Goal: Obtain resource: Download file/media

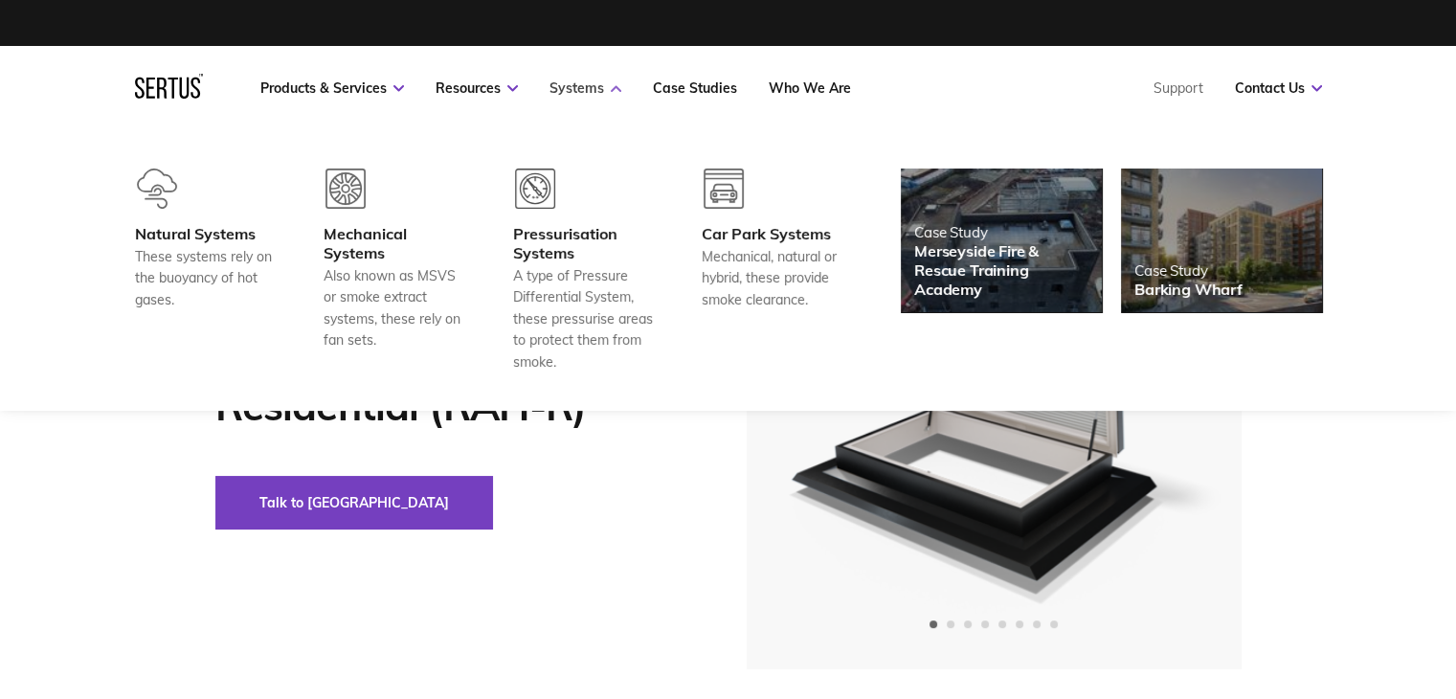
click at [592, 89] on link "Systems" at bounding box center [585, 87] width 72 height 17
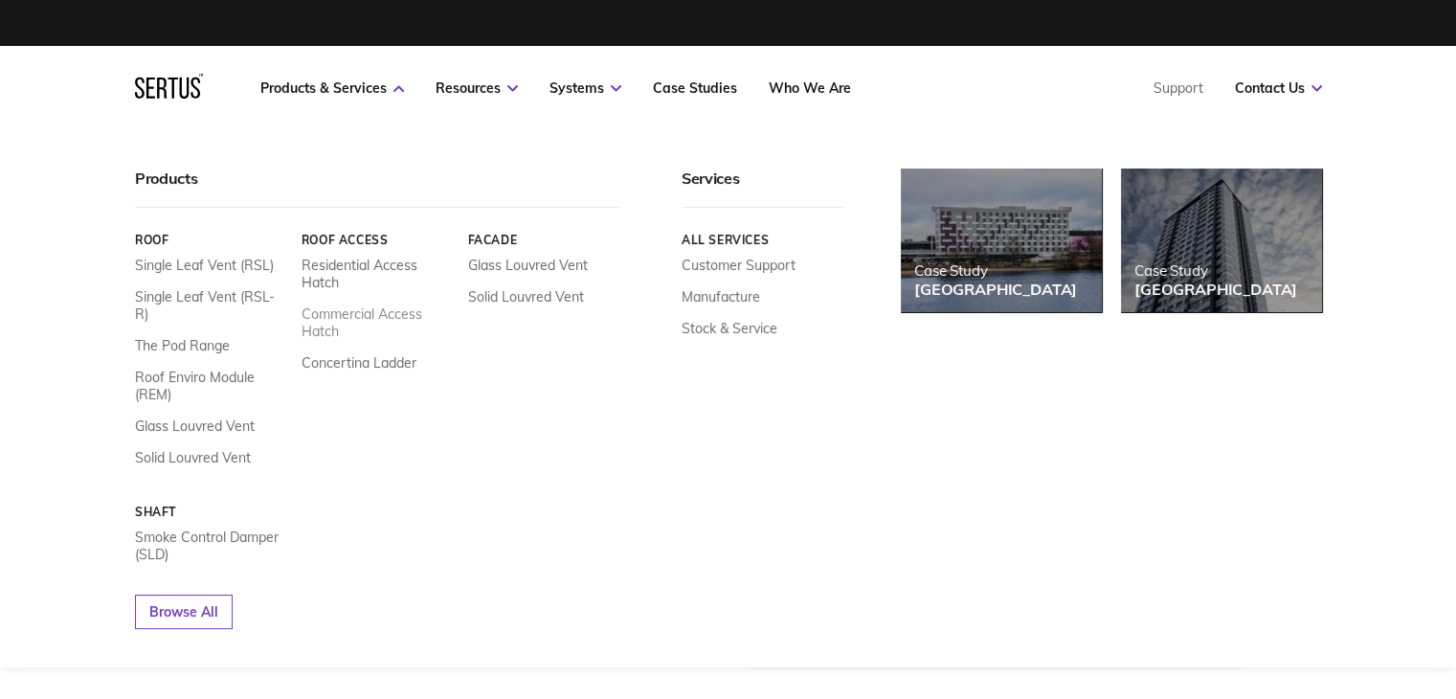
click at [332, 321] on link "Commercial Access Hatch" at bounding box center [376, 322] width 152 height 34
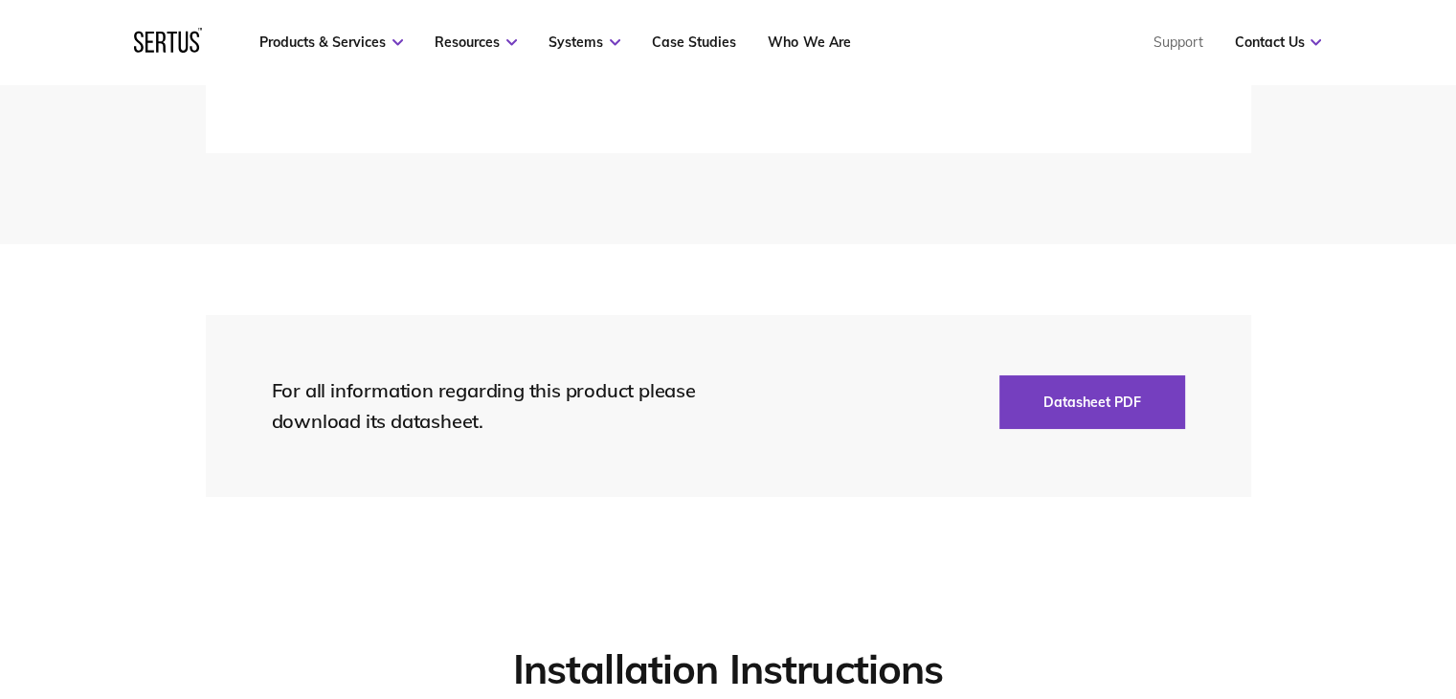
scroll to position [3254, 0]
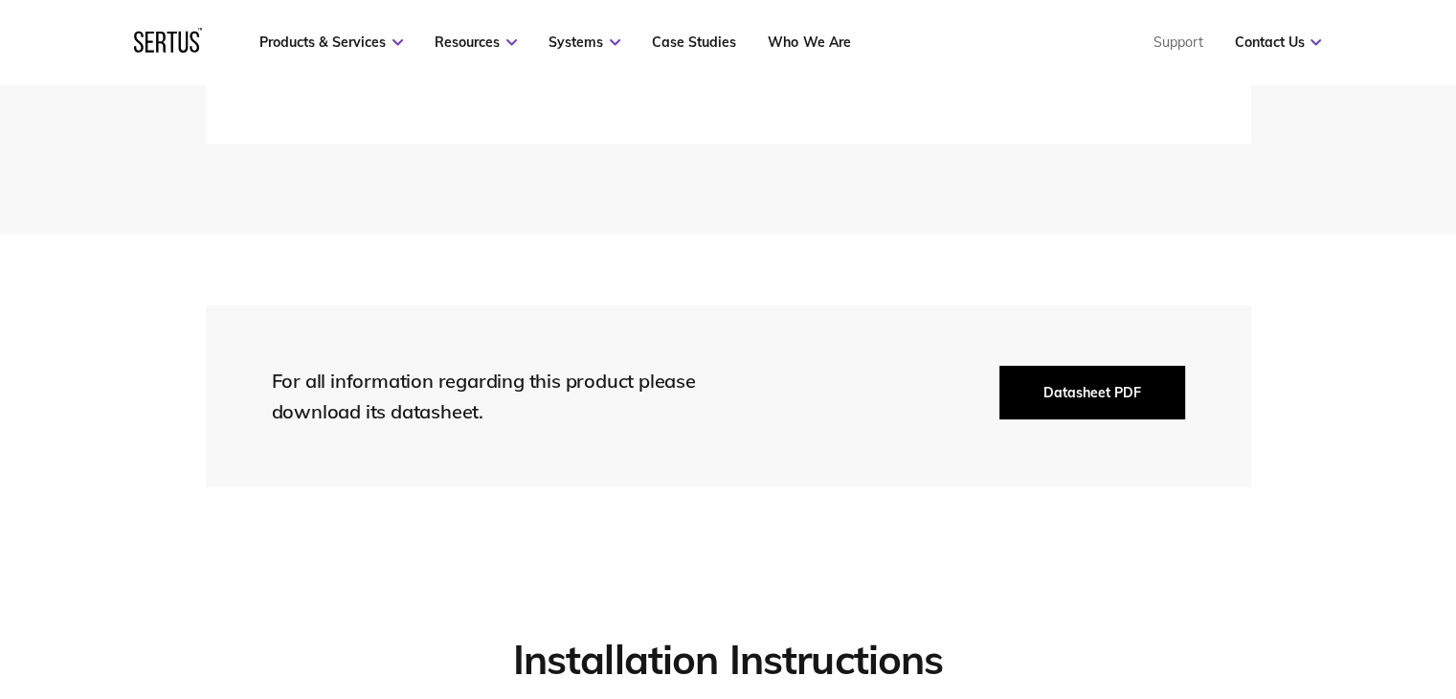
click at [1126, 395] on button "Datasheet PDF" at bounding box center [1092, 393] width 186 height 54
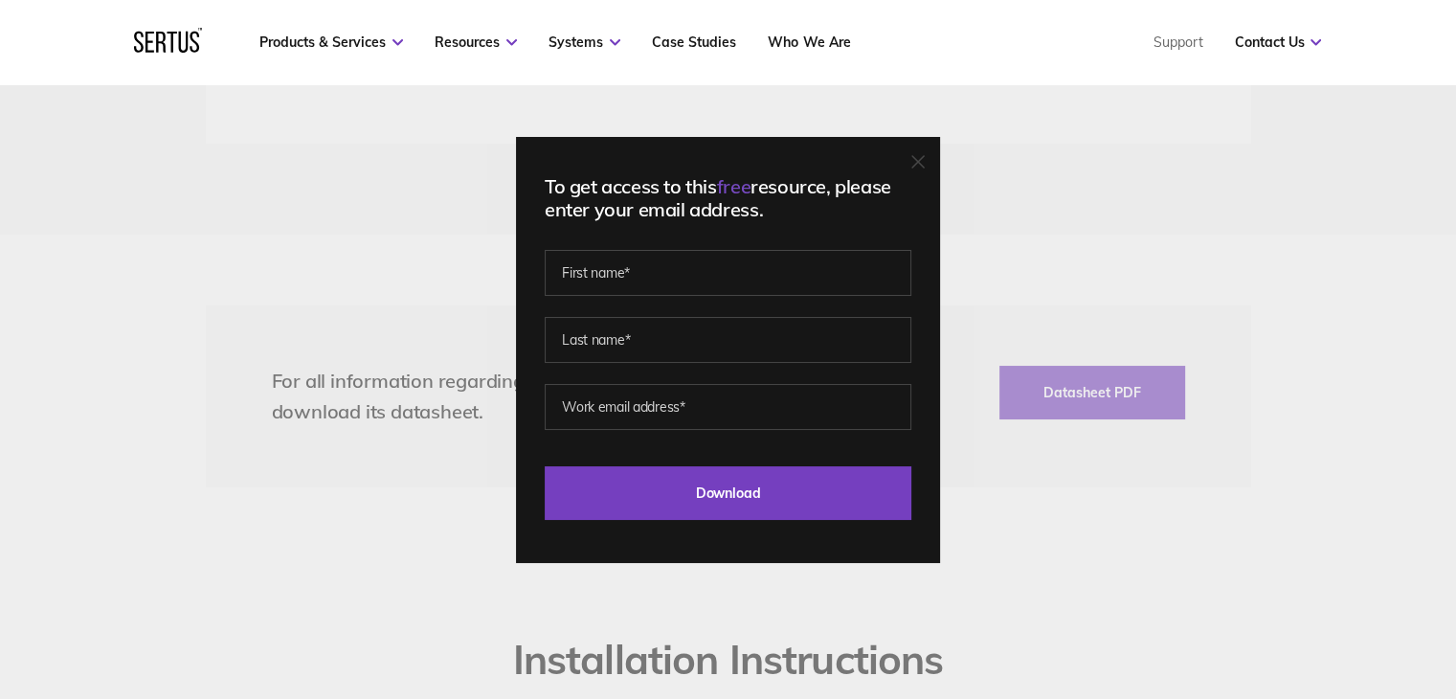
click at [921, 160] on icon at bounding box center [917, 161] width 13 height 13
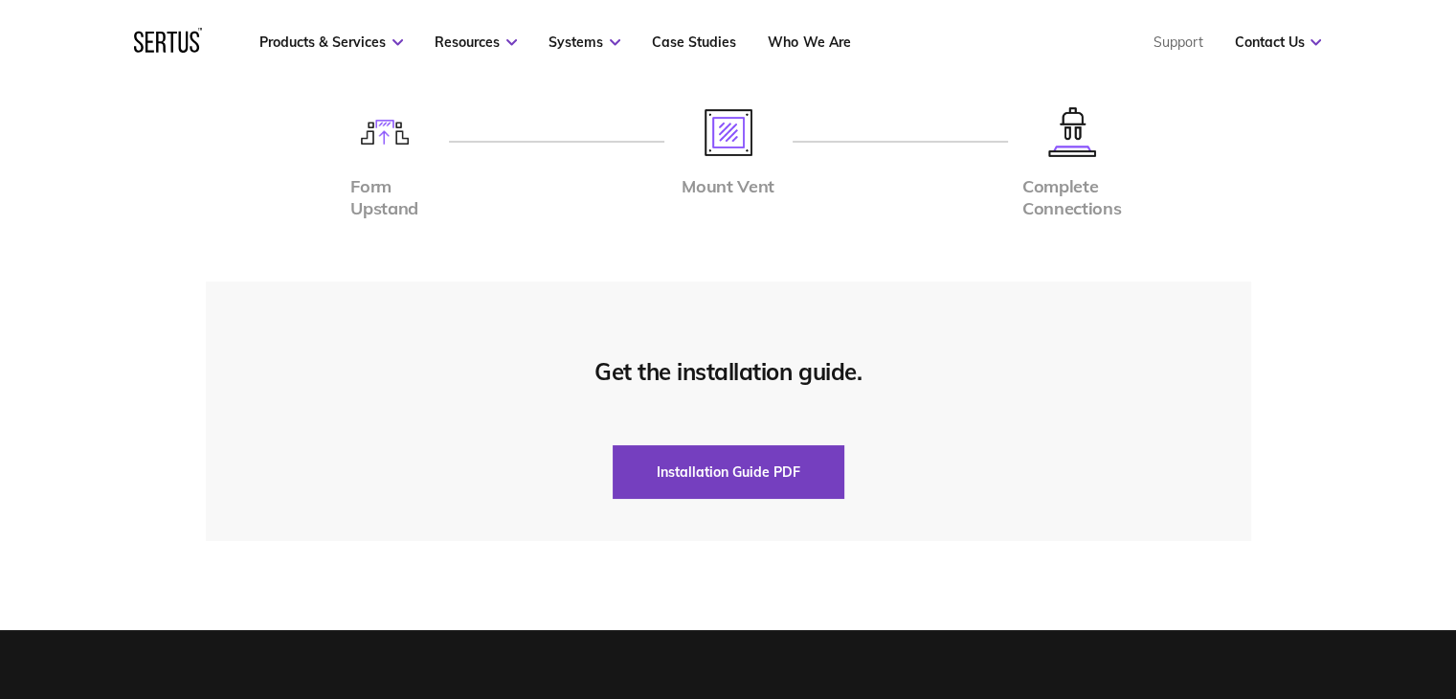
scroll to position [3924, 0]
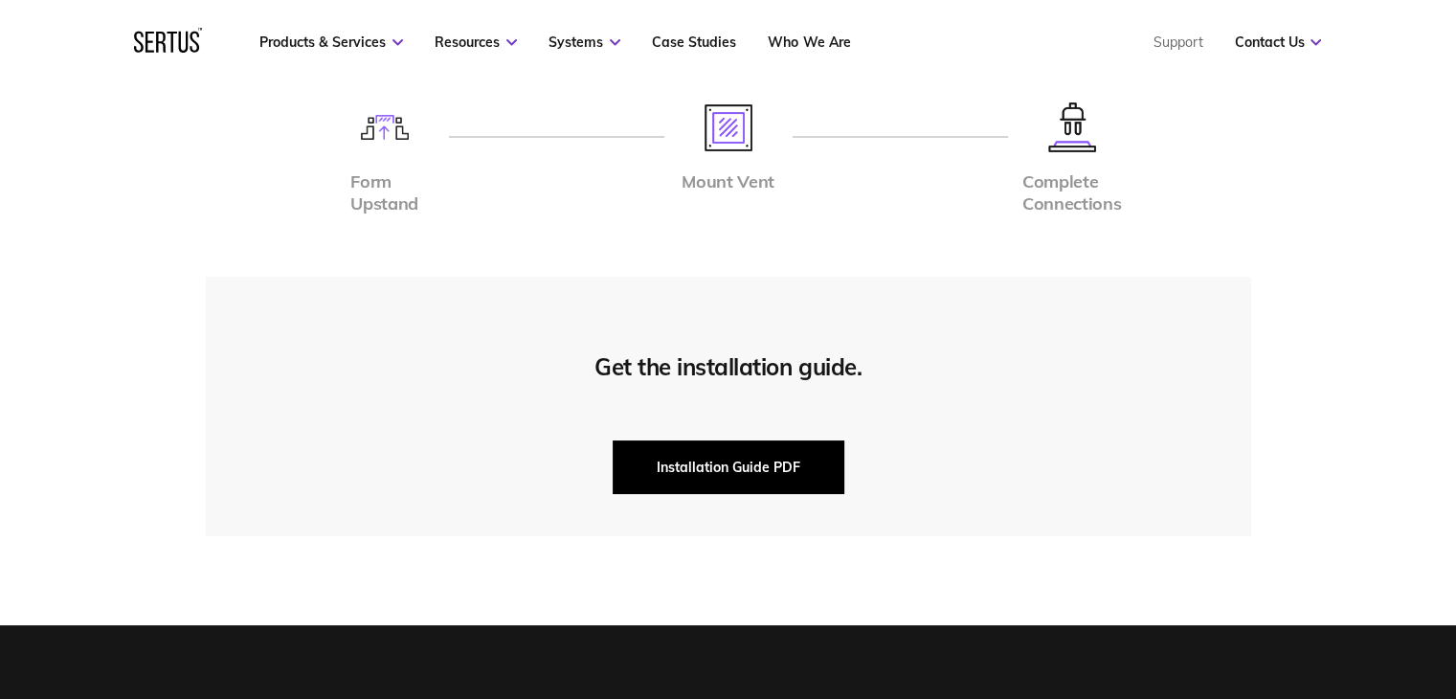
click at [707, 469] on button "Installation Guide PDF" at bounding box center [728, 467] width 232 height 54
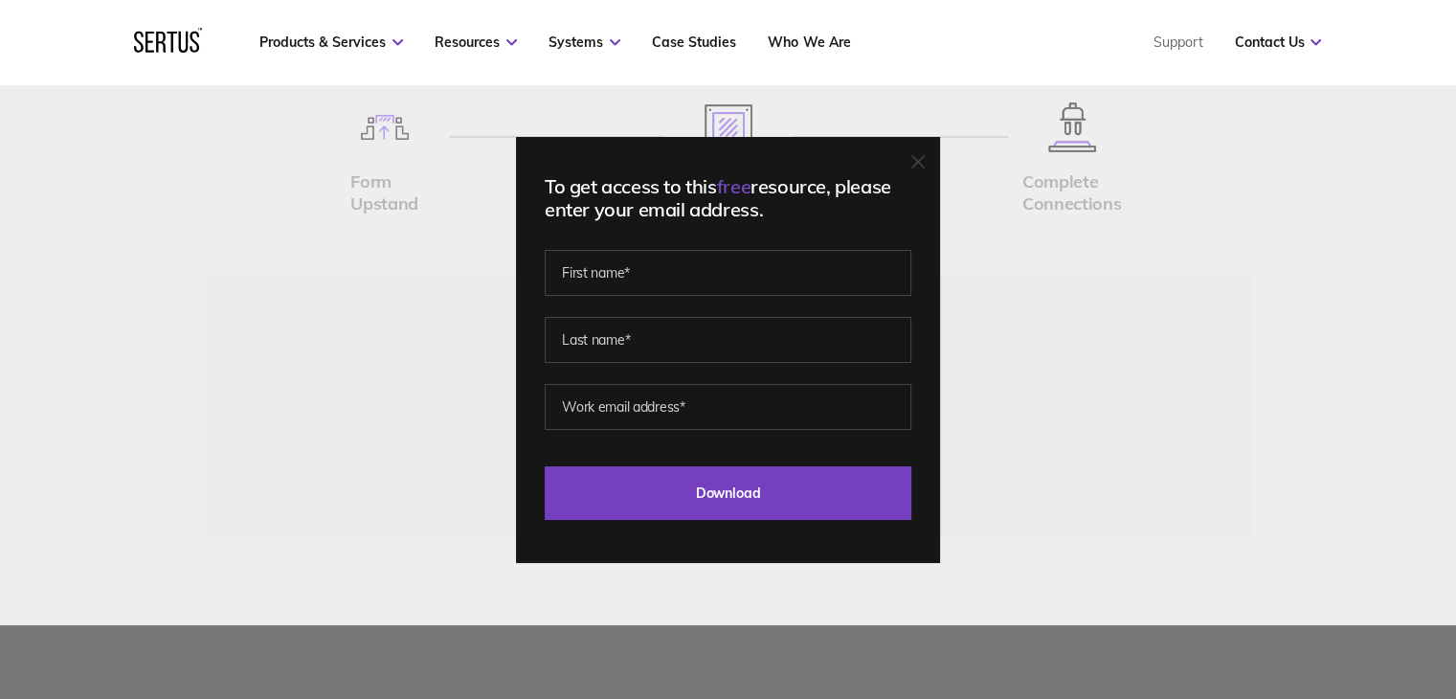
click at [1011, 244] on div "To get access to this free resource, please enter your email address. Last Down…" at bounding box center [728, 349] width 1456 height 699
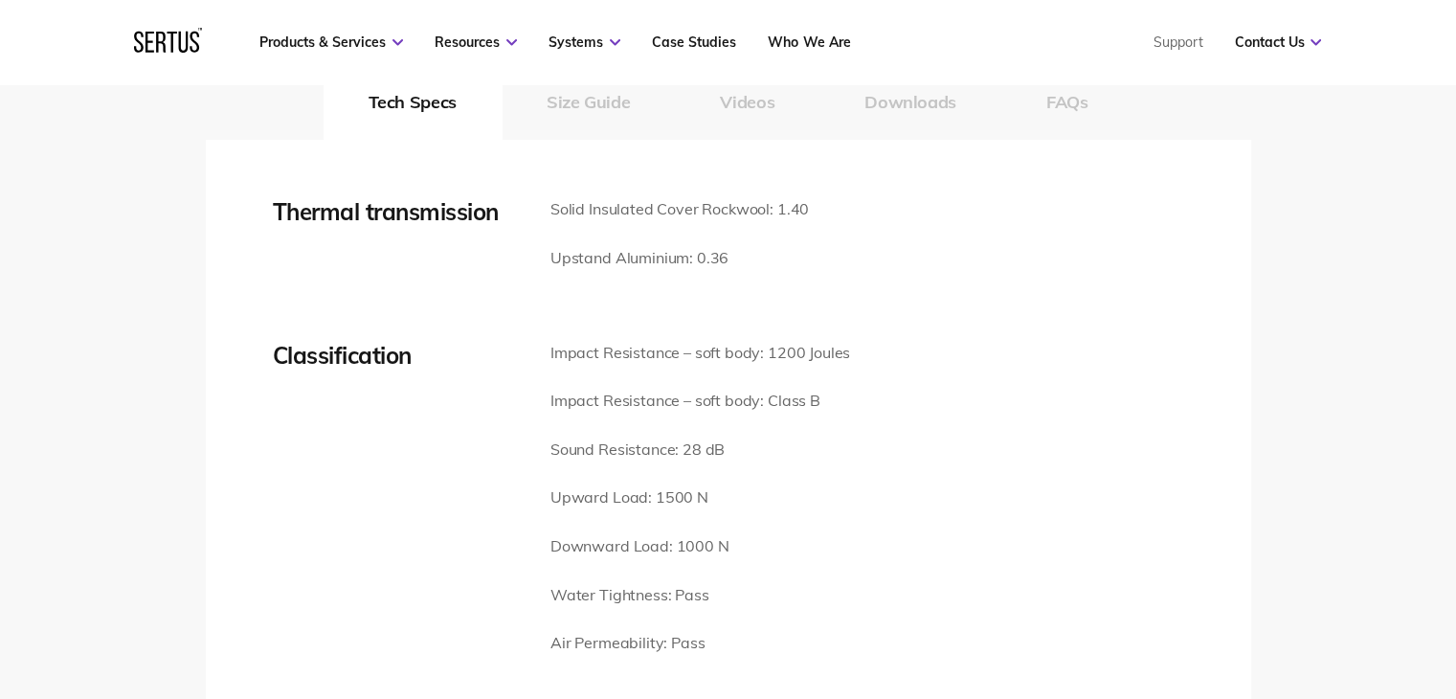
scroll to position [2488, 0]
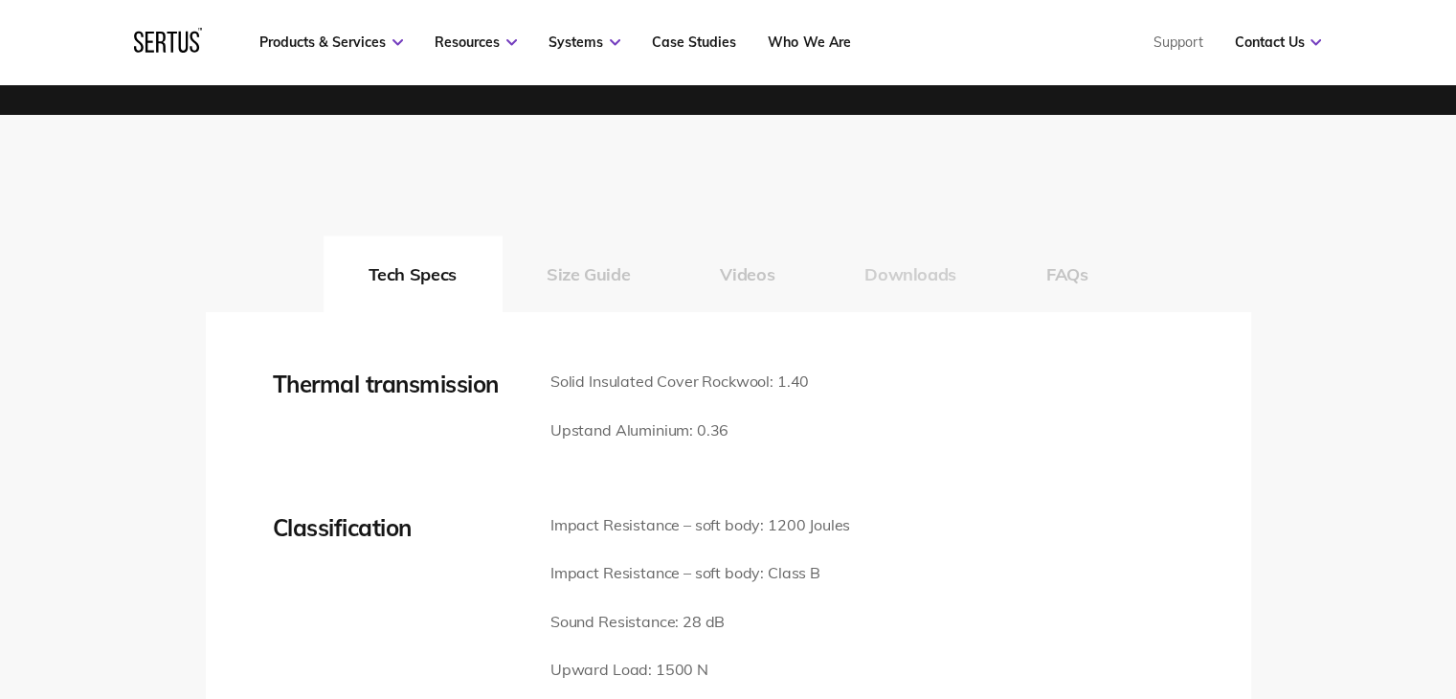
click at [899, 288] on button "Downloads" at bounding box center [910, 273] width 182 height 77
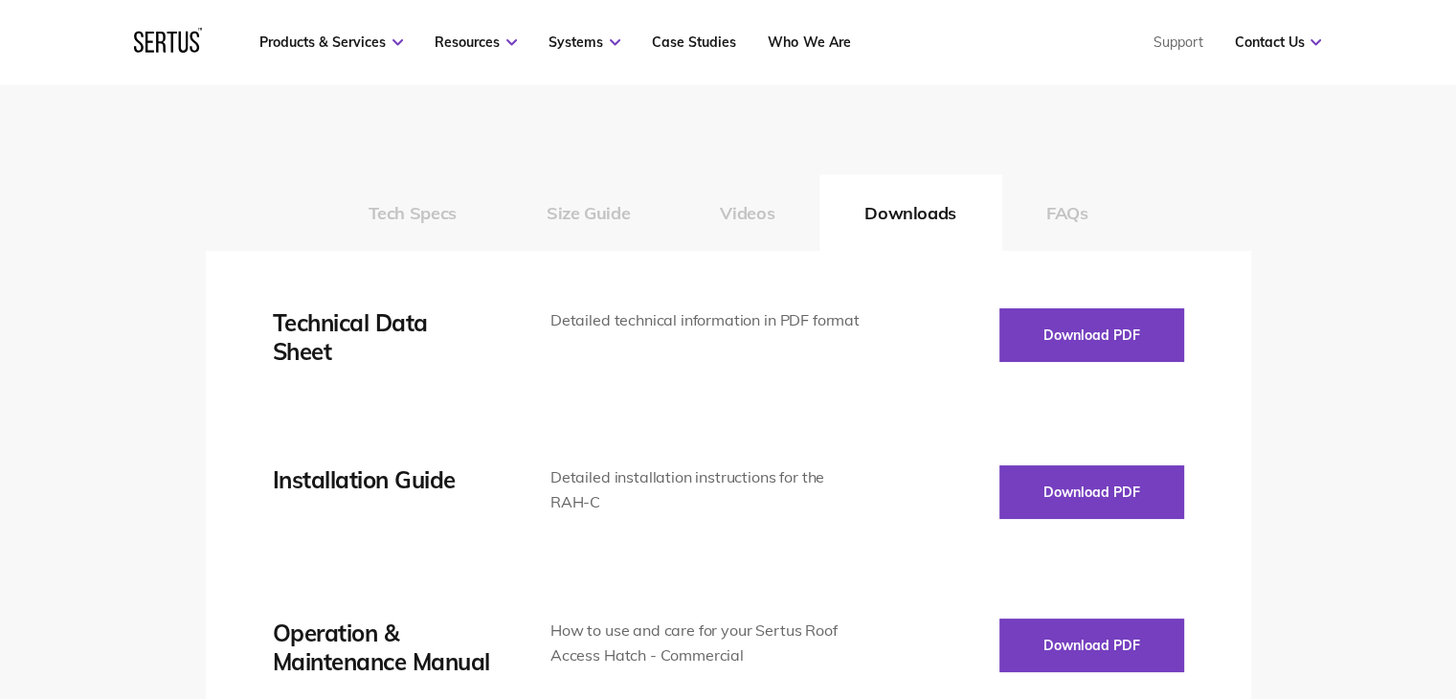
scroll to position [2584, 0]
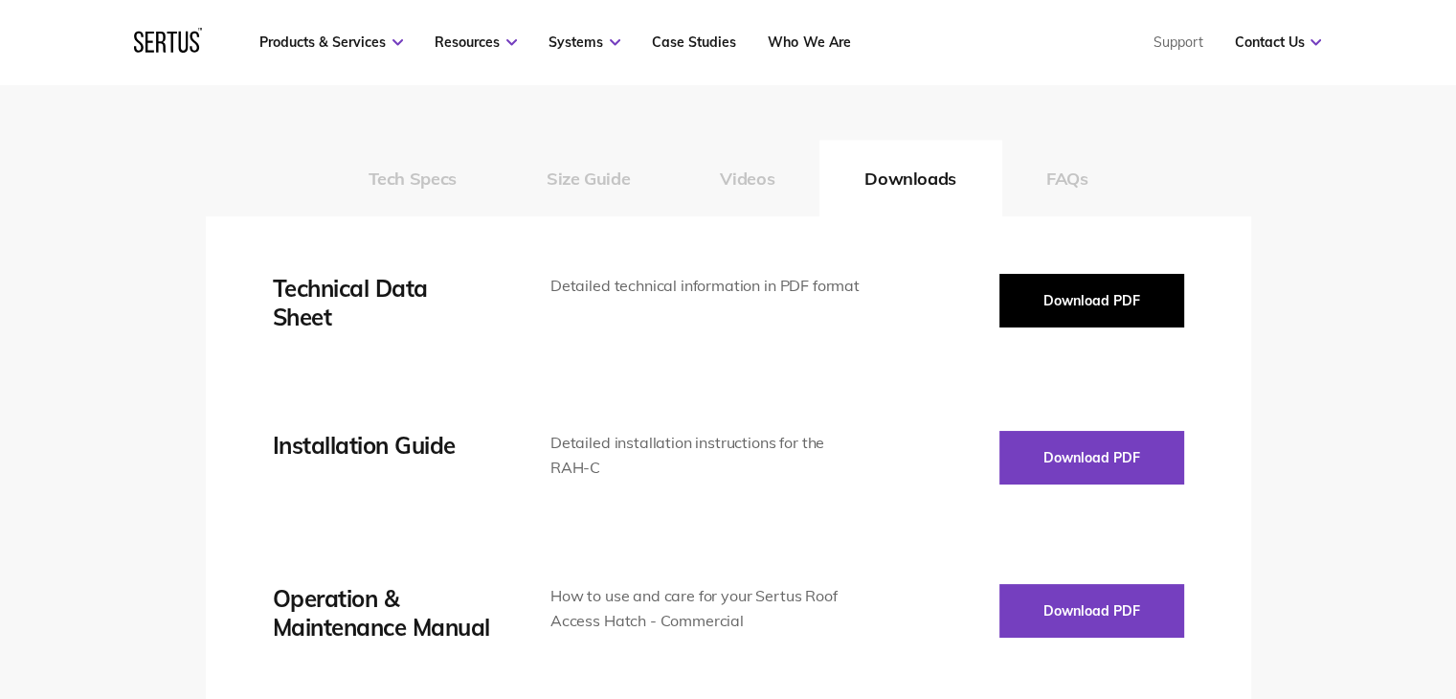
click at [1091, 312] on button "Download PDF" at bounding box center [1091, 301] width 185 height 54
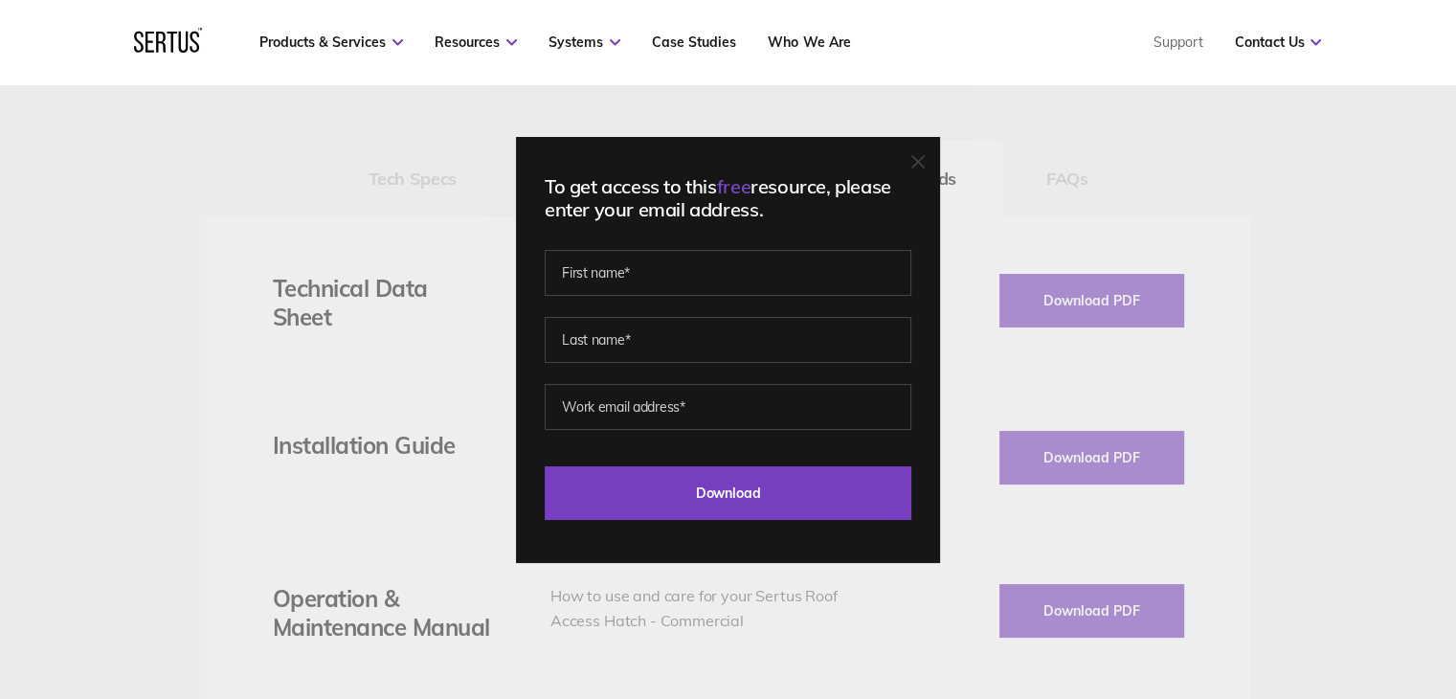
click at [1095, 182] on div "To get access to this free resource, please enter your email address. Last Down…" at bounding box center [728, 349] width 1456 height 699
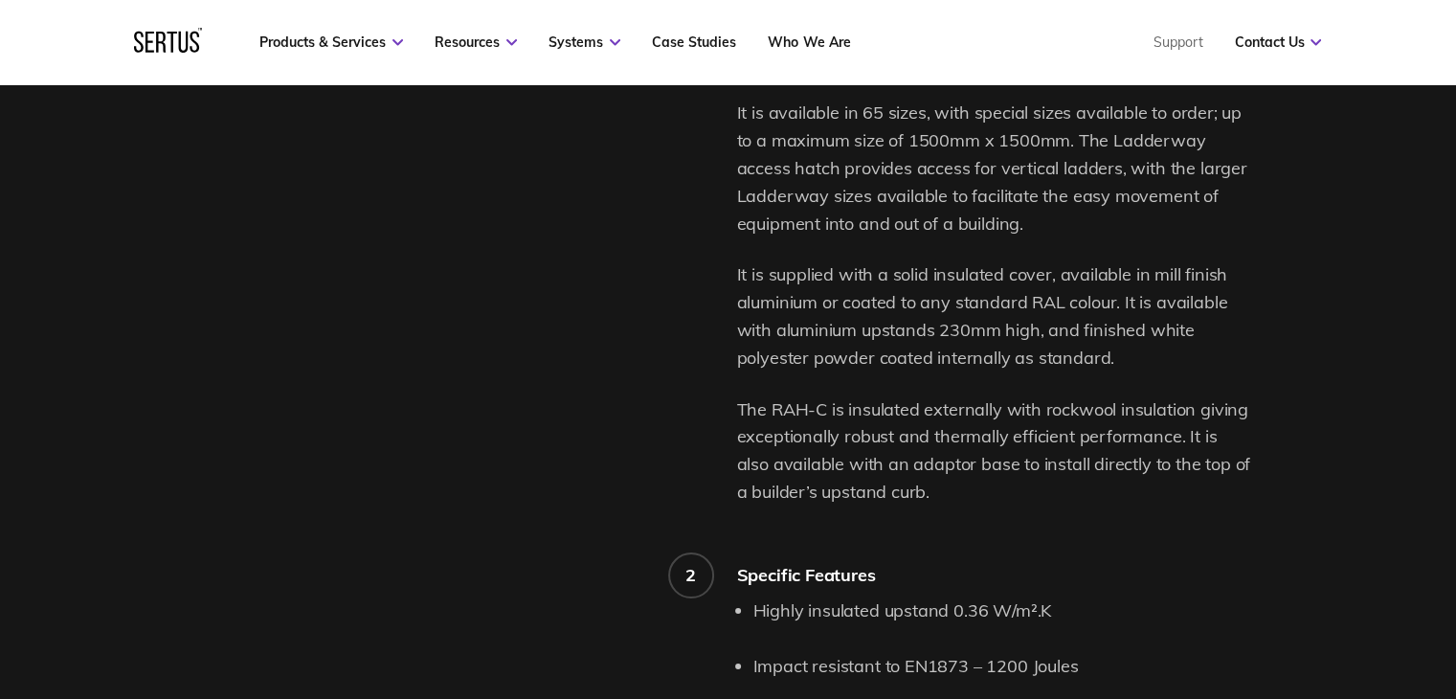
scroll to position [1531, 0]
